Goal: Find specific page/section: Find specific page/section

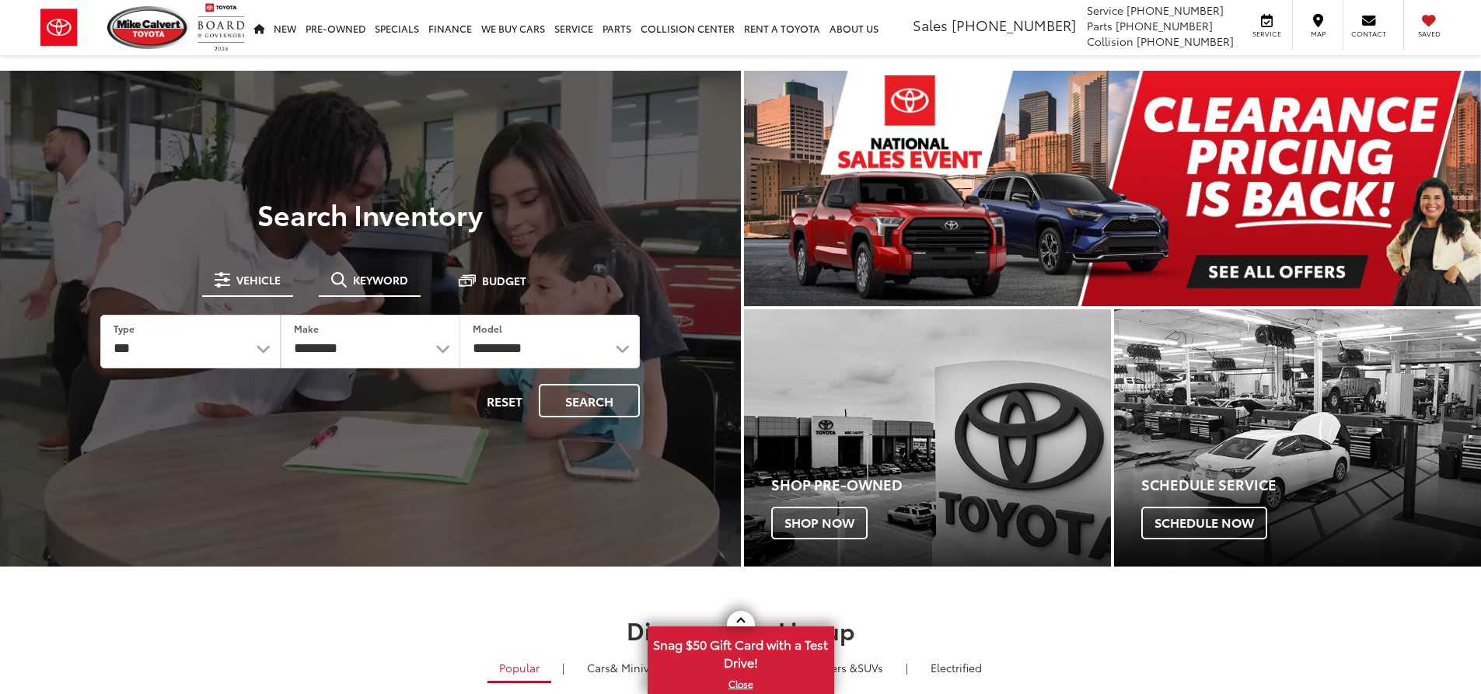
click at [382, 280] on span "Keyword" at bounding box center [380, 280] width 55 height 11
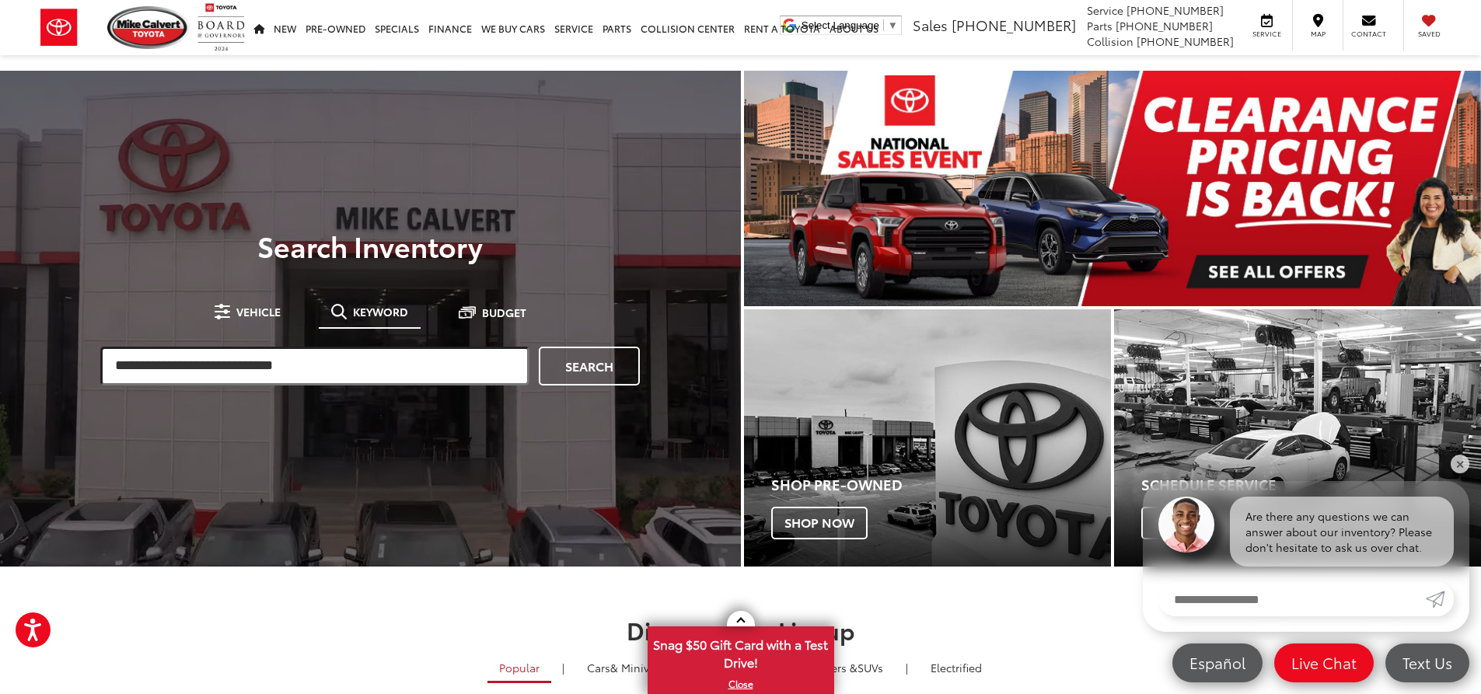
click at [288, 372] on input "search" at bounding box center [314, 366] width 429 height 39
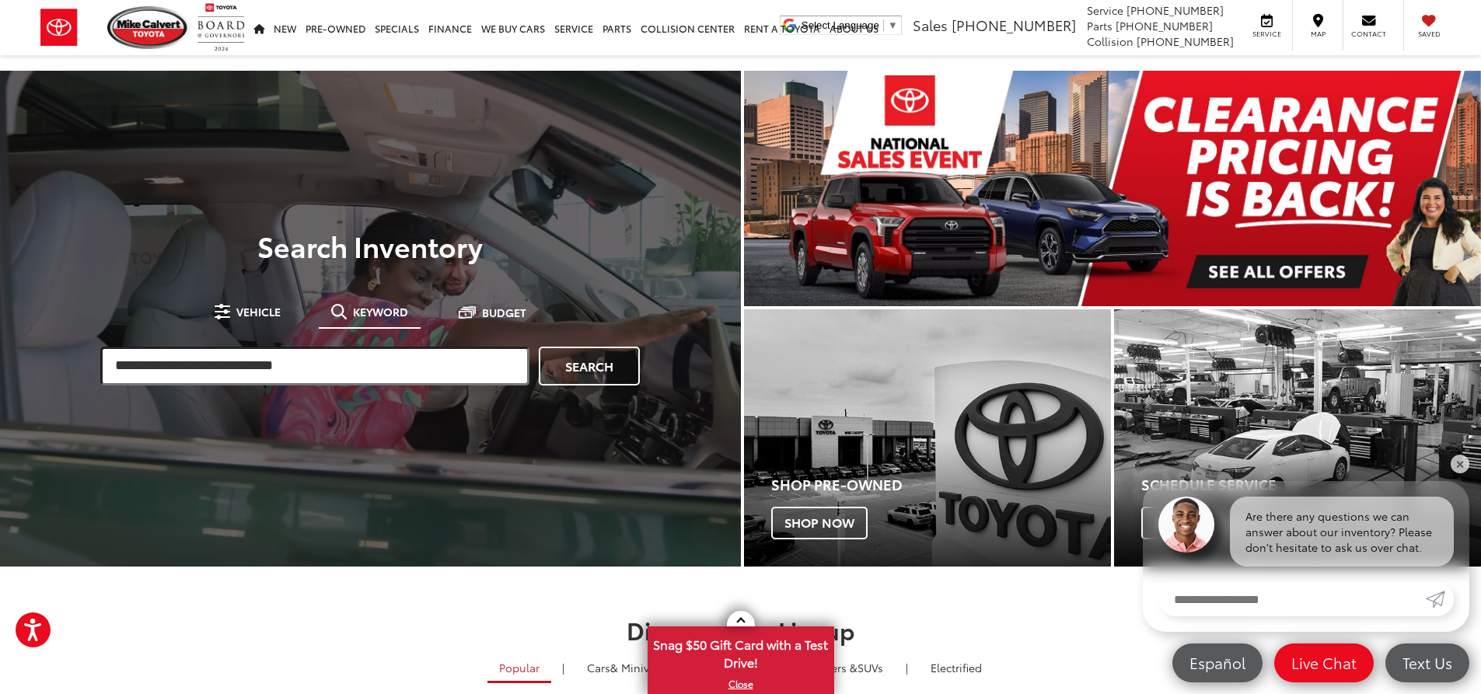
paste input "**********"
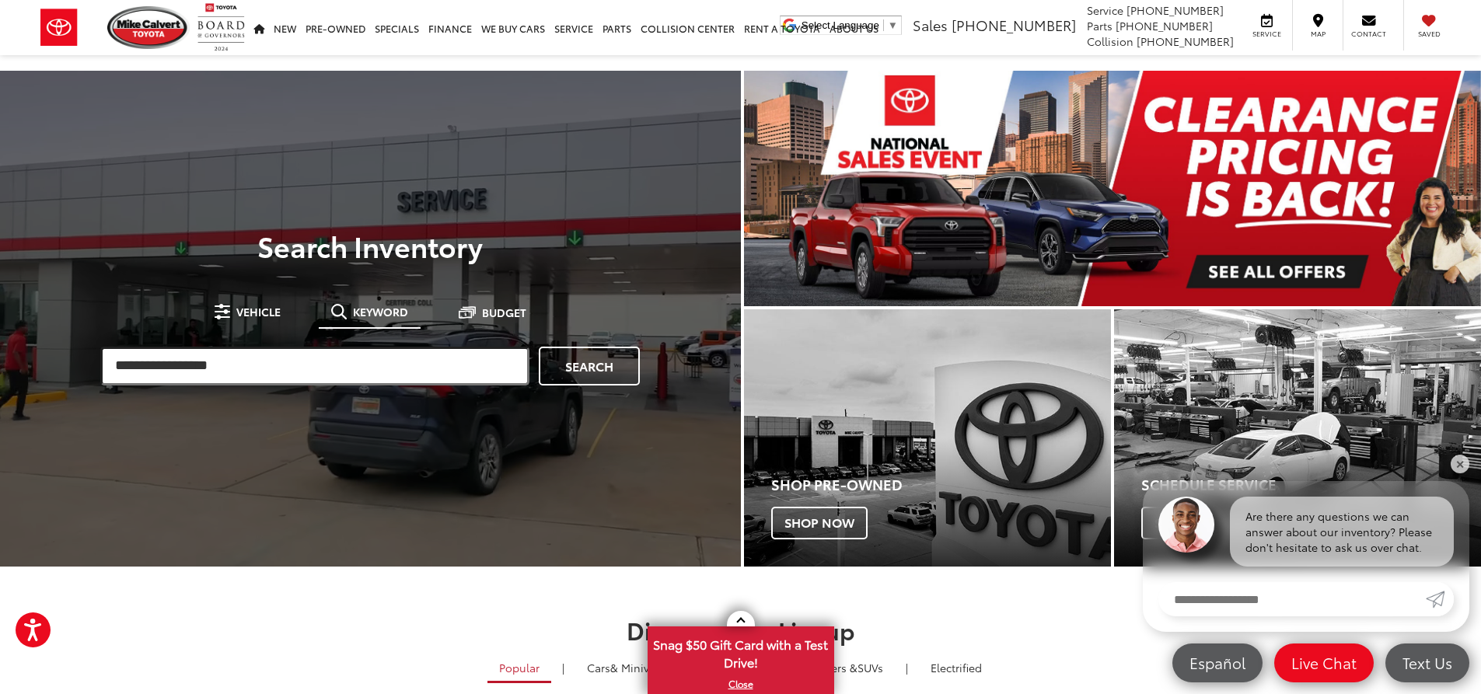
type input "**********"
